Goal: Find specific page/section: Find specific page/section

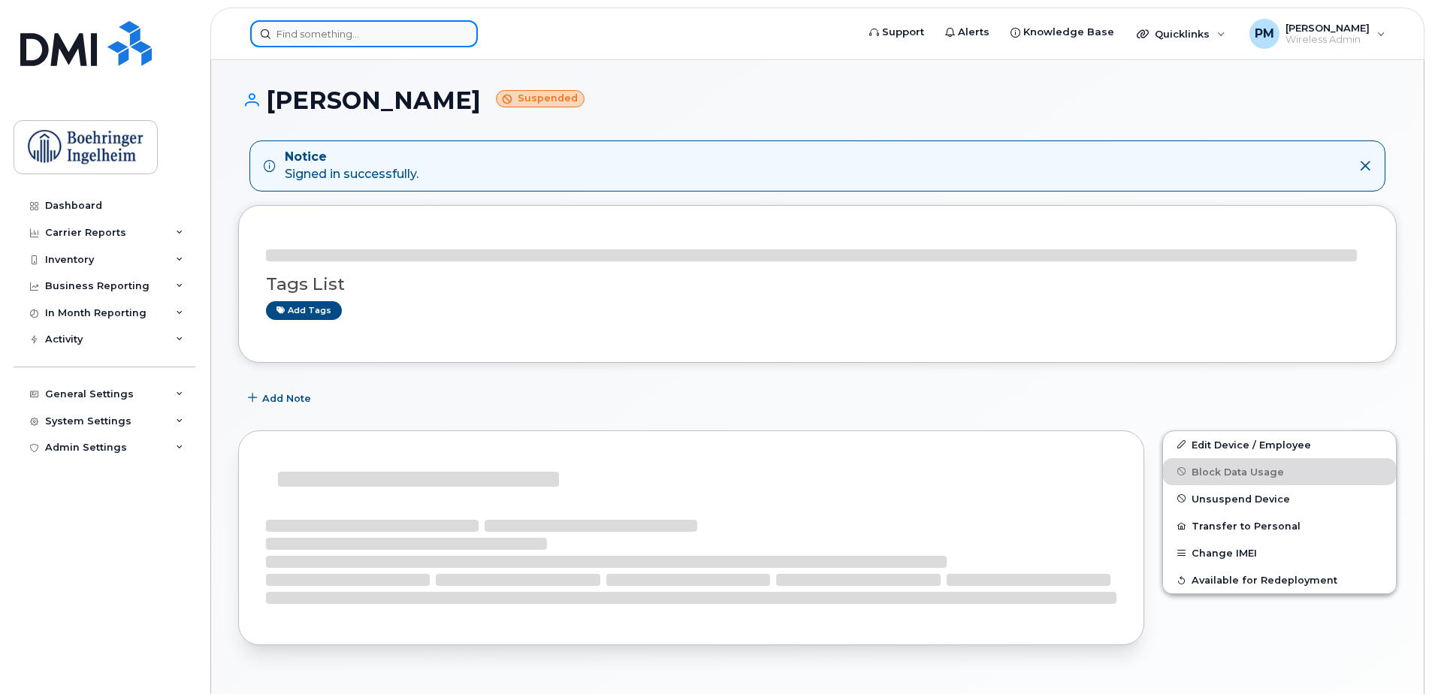
click at [430, 37] on input at bounding box center [364, 33] width 228 height 27
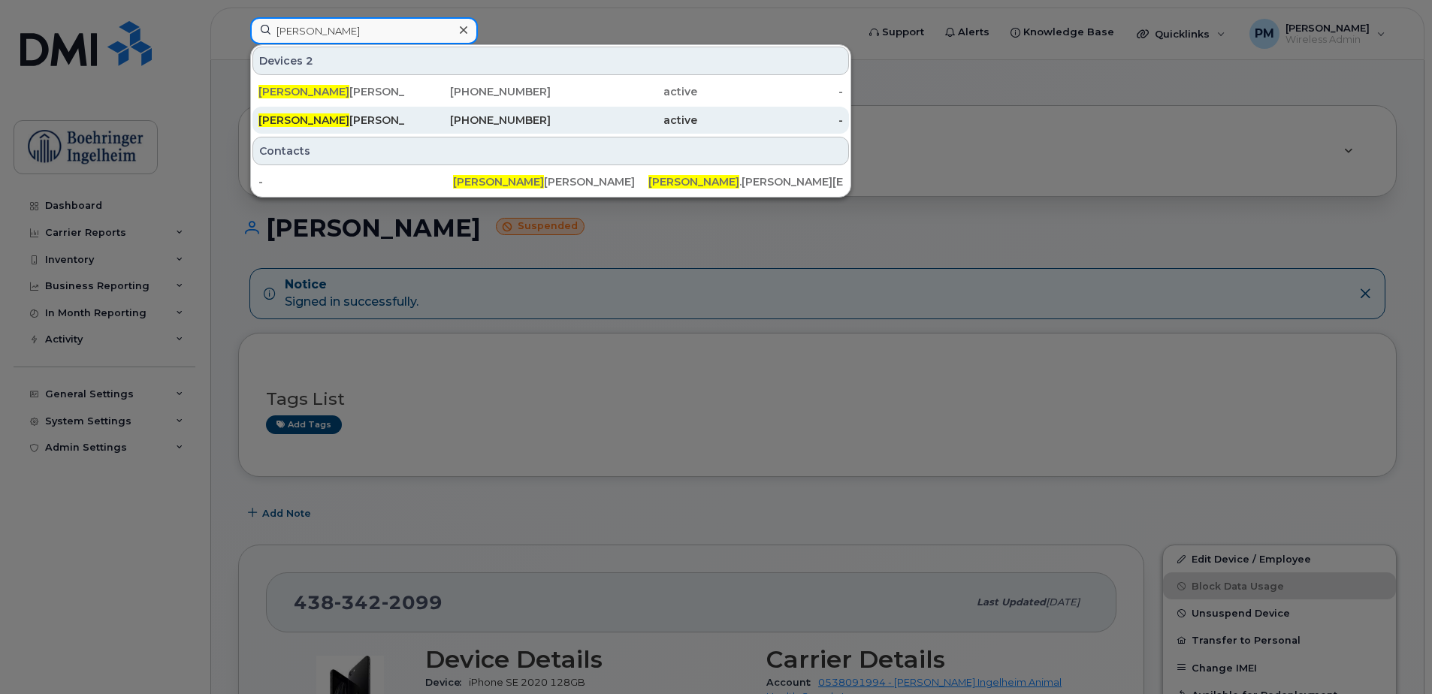
type input "[PERSON_NAME]"
click at [366, 119] on div "[PERSON_NAME]" at bounding box center [331, 120] width 146 height 15
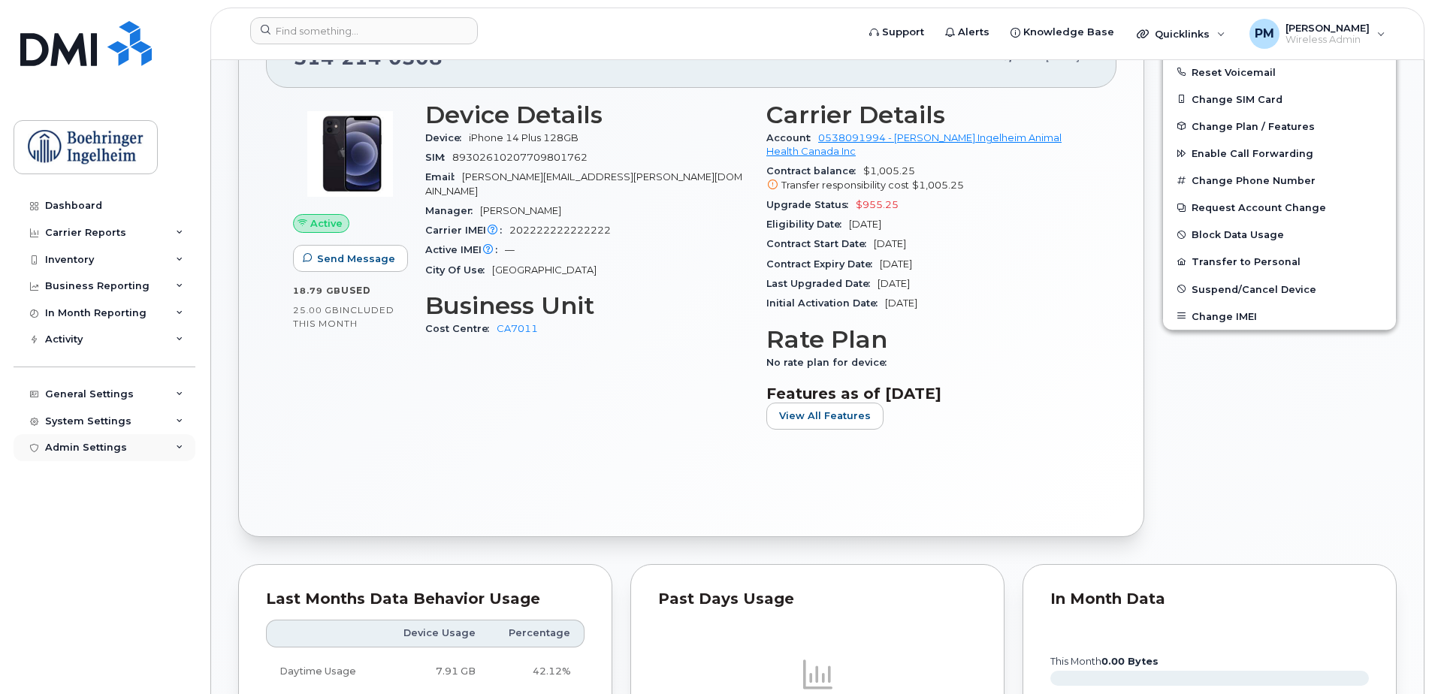
scroll to position [475, 0]
